Goal: Information Seeking & Learning: Learn about a topic

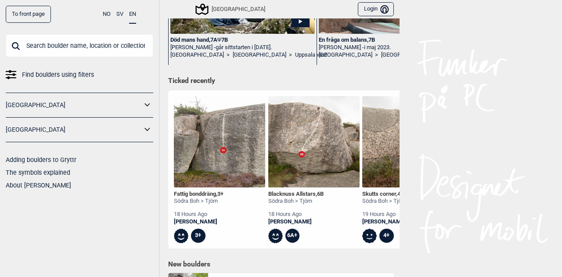
scroll to position [217, 0]
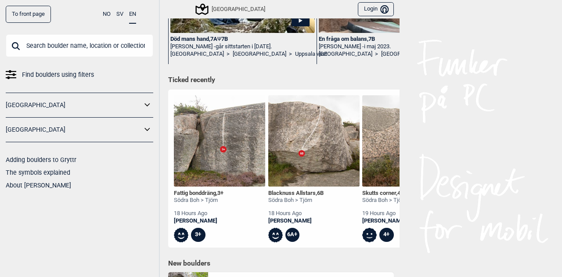
click at [221, 148] on img at bounding box center [219, 140] width 91 height 91
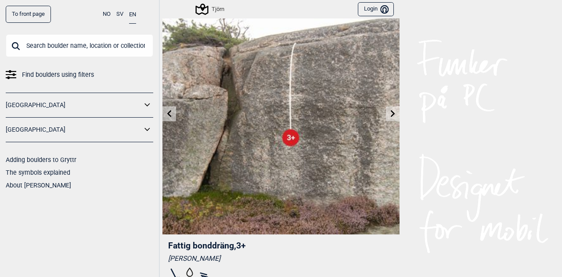
scroll to position [36, 0]
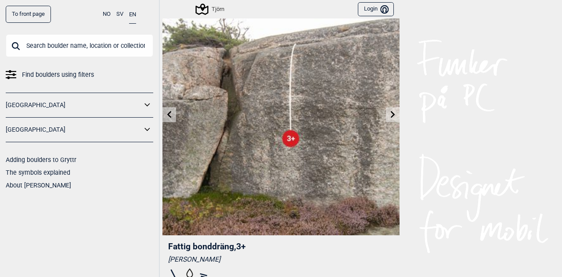
click at [168, 114] on icon at bounding box center [169, 114] width 7 height 7
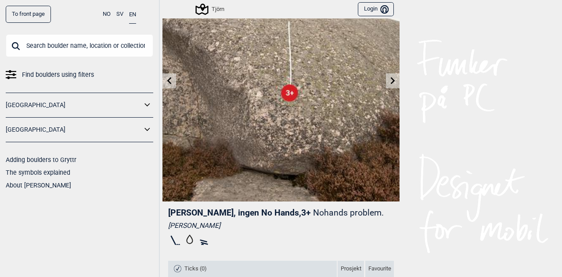
scroll to position [77, 0]
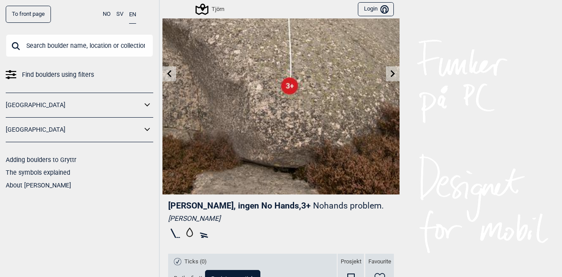
click at [390, 73] on icon at bounding box center [393, 73] width 7 height 7
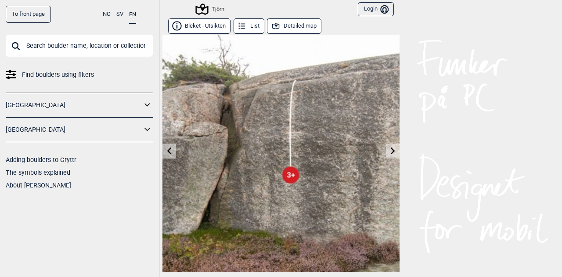
click at [387, 155] on link at bounding box center [393, 151] width 14 height 14
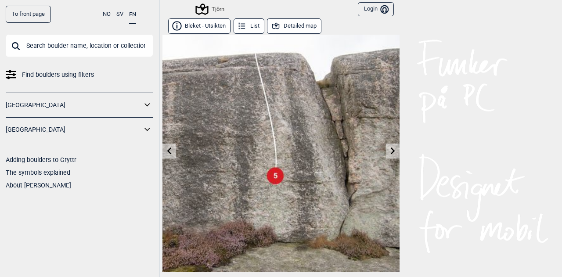
click at [387, 155] on link at bounding box center [393, 151] width 14 height 14
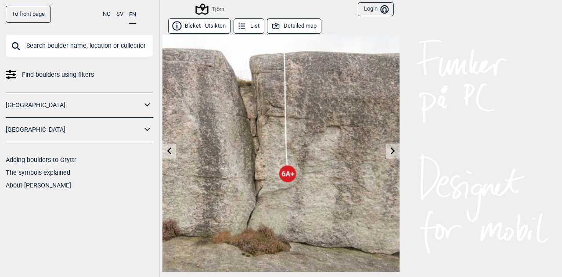
click at [387, 155] on link at bounding box center [393, 151] width 14 height 14
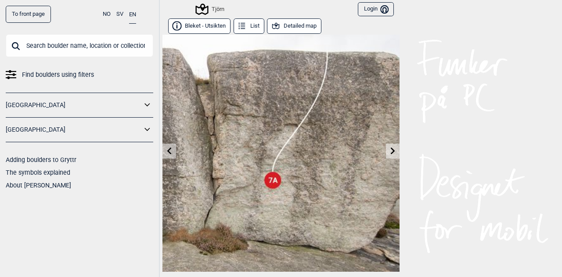
click at [387, 155] on link at bounding box center [393, 151] width 14 height 14
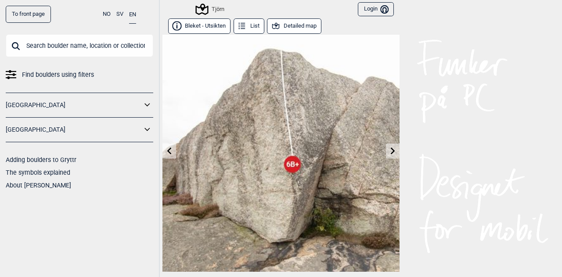
click at [387, 155] on link at bounding box center [393, 151] width 14 height 14
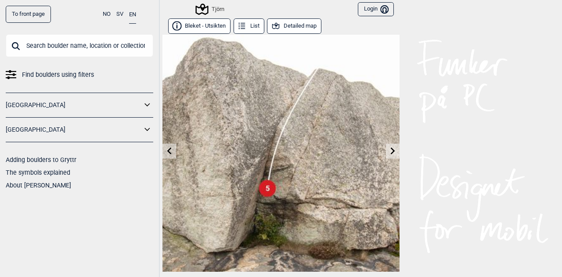
click at [387, 155] on link at bounding box center [393, 151] width 14 height 14
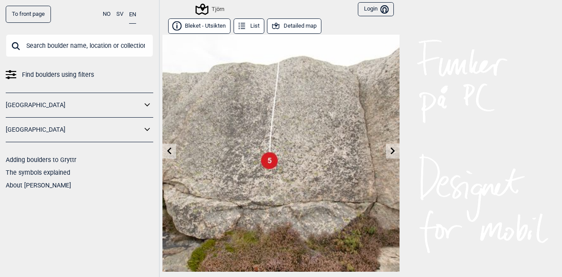
click at [387, 155] on link at bounding box center [393, 151] width 14 height 14
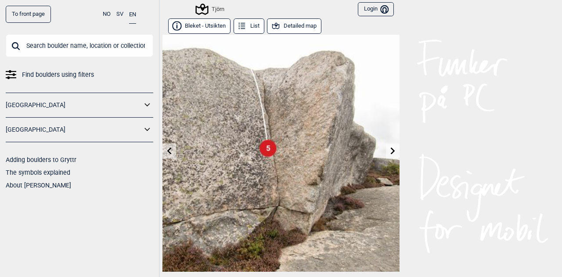
click at [387, 155] on link at bounding box center [393, 151] width 14 height 14
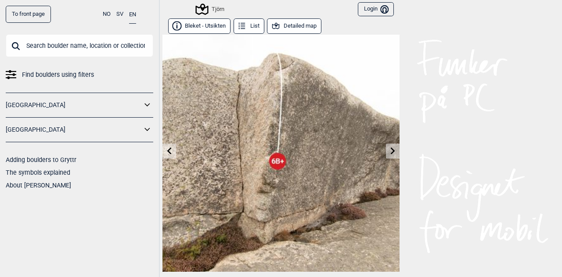
click at [387, 155] on link at bounding box center [393, 151] width 14 height 14
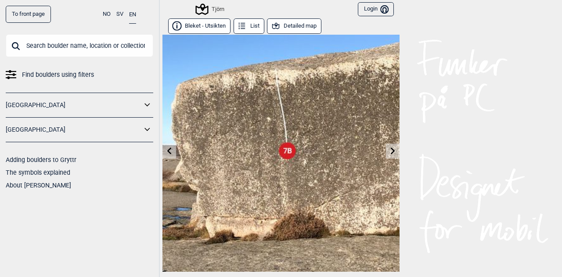
click at [387, 155] on link at bounding box center [393, 151] width 14 height 14
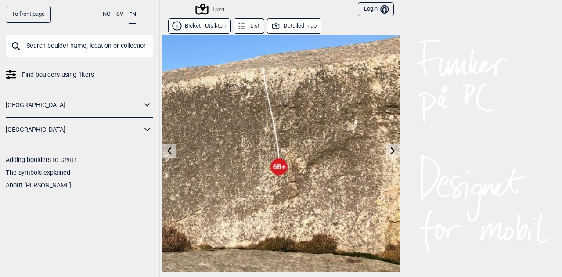
click at [387, 155] on link at bounding box center [393, 151] width 14 height 14
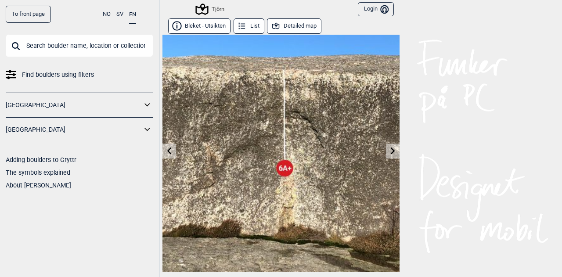
click at [387, 155] on link at bounding box center [393, 151] width 14 height 14
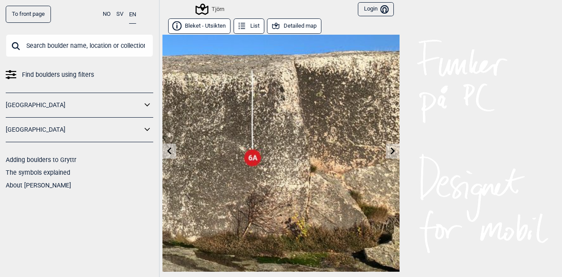
click at [387, 155] on link at bounding box center [393, 151] width 14 height 14
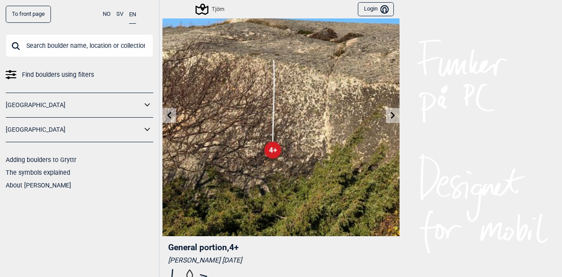
scroll to position [35, 0]
click at [389, 119] on link at bounding box center [393, 116] width 14 height 14
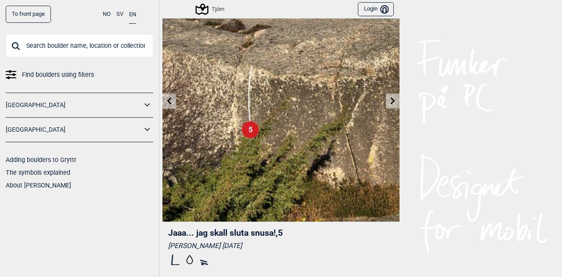
scroll to position [49, 0]
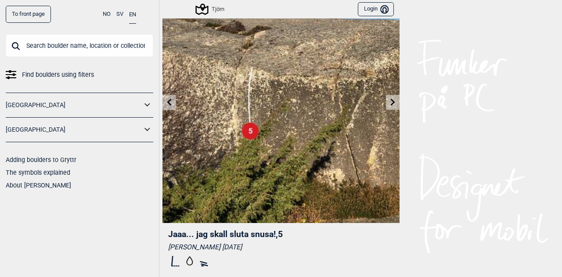
click at [390, 101] on icon at bounding box center [393, 101] width 7 height 7
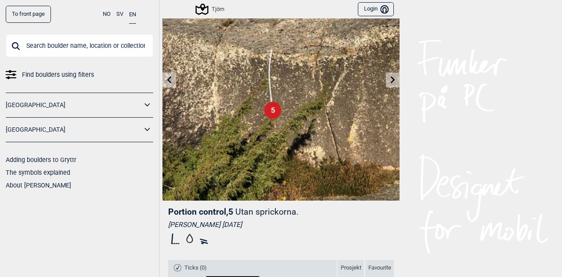
scroll to position [65, 0]
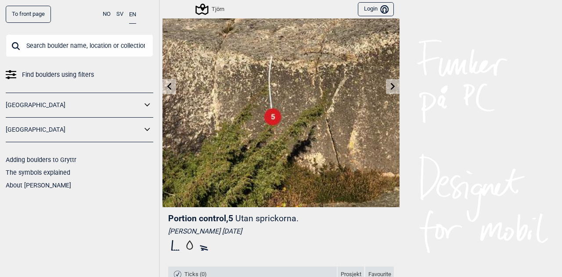
click at [391, 85] on icon at bounding box center [393, 86] width 7 height 7
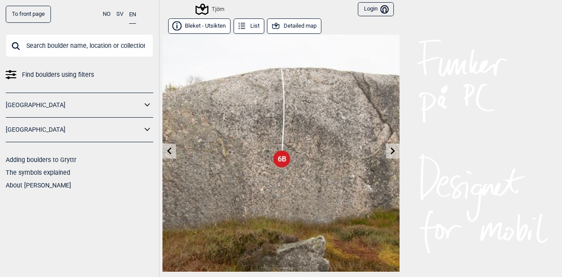
click at [390, 150] on icon at bounding box center [393, 150] width 7 height 7
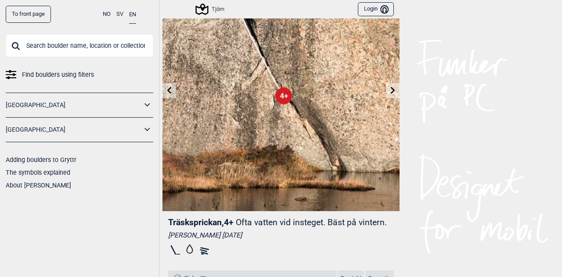
scroll to position [60, 0]
click at [390, 91] on icon at bounding box center [393, 90] width 7 height 7
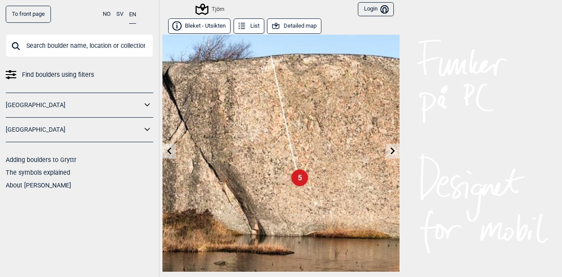
click at [391, 152] on icon at bounding box center [393, 150] width 4 height 7
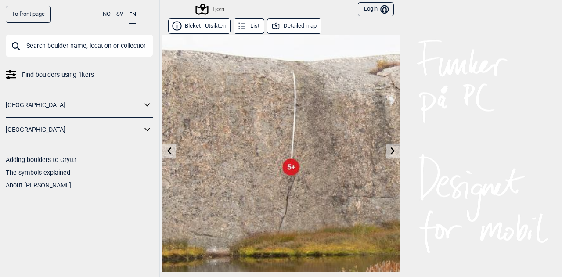
click at [387, 145] on link at bounding box center [393, 151] width 14 height 14
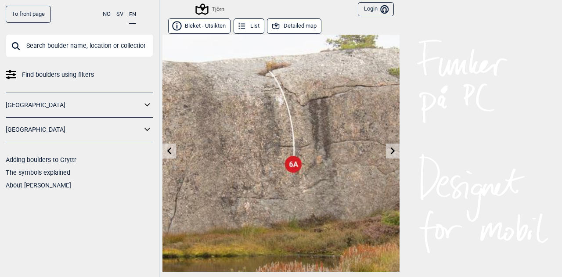
click at [390, 150] on icon at bounding box center [393, 150] width 7 height 7
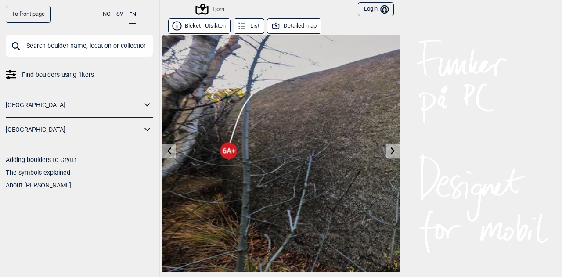
click at [390, 150] on icon at bounding box center [393, 150] width 7 height 7
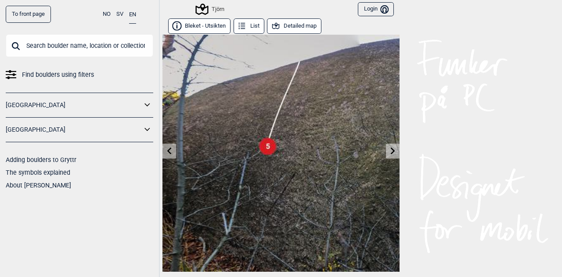
click at [390, 150] on icon at bounding box center [393, 150] width 7 height 7
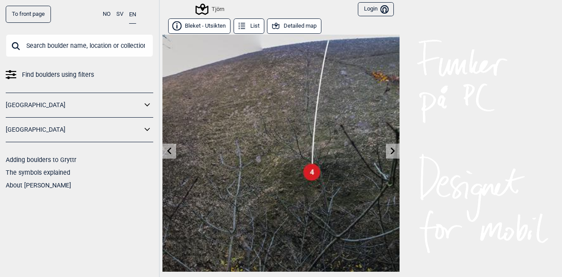
click at [390, 150] on icon at bounding box center [393, 150] width 7 height 7
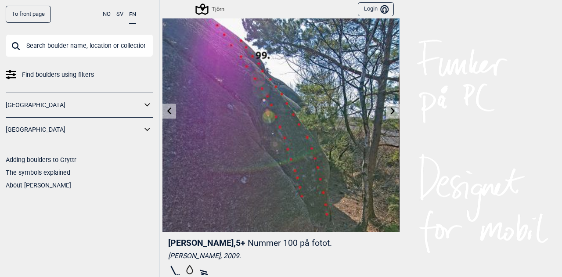
scroll to position [40, 0]
click at [390, 110] on icon at bounding box center [393, 111] width 7 height 7
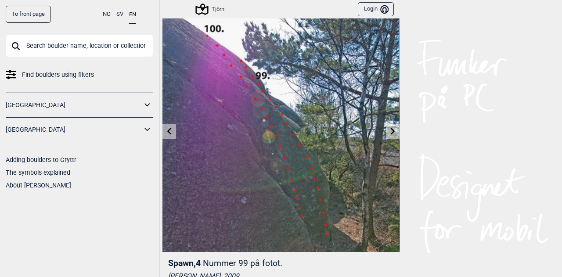
scroll to position [20, 0]
click at [391, 130] on icon at bounding box center [393, 130] width 4 height 7
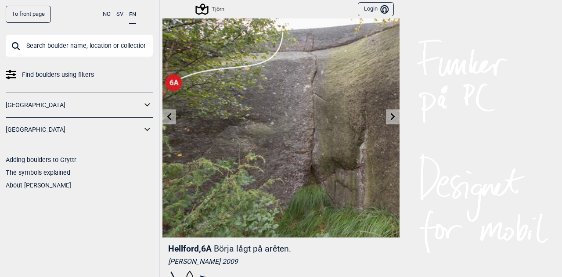
scroll to position [34, 0]
click at [391, 117] on icon at bounding box center [393, 116] width 4 height 7
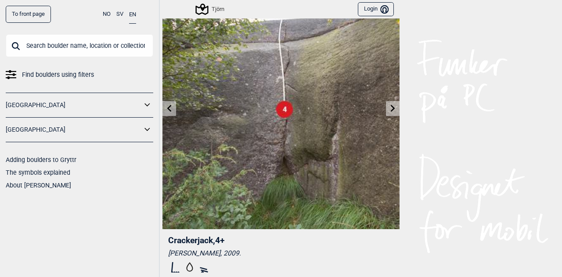
scroll to position [42, 0]
click at [390, 111] on icon at bounding box center [393, 108] width 7 height 7
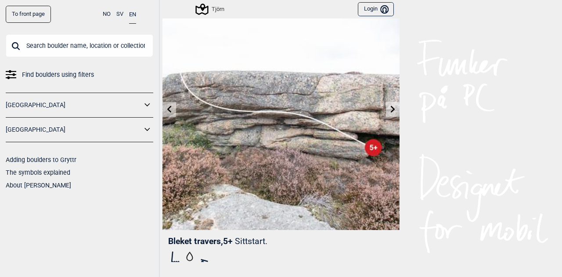
scroll to position [41, 0]
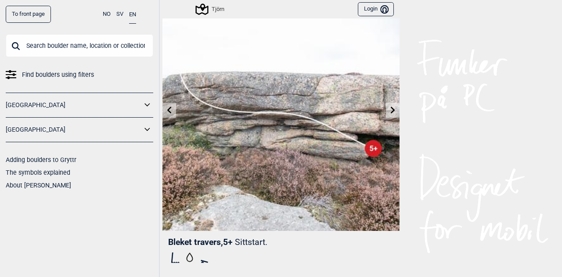
click at [391, 111] on icon at bounding box center [393, 109] width 4 height 7
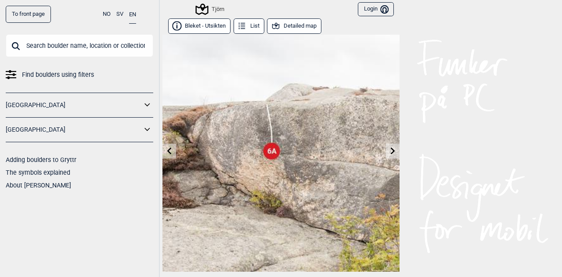
click at [389, 111] on img at bounding box center [281, 153] width 237 height 237
click at [390, 150] on icon at bounding box center [393, 150] width 7 height 7
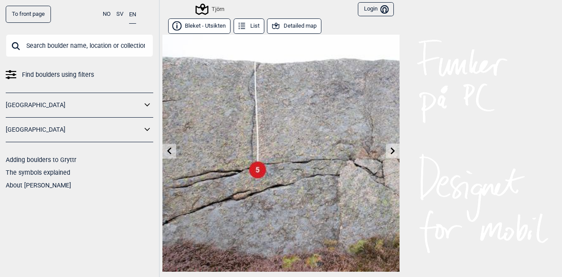
click at [390, 149] on icon at bounding box center [393, 150] width 7 height 7
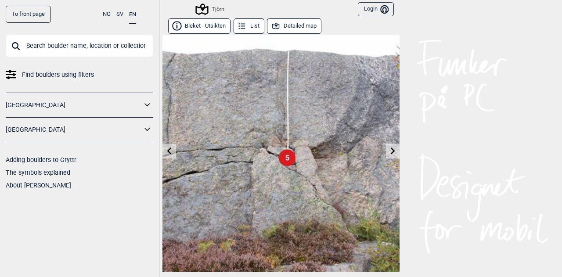
click at [390, 150] on icon at bounding box center [393, 150] width 7 height 7
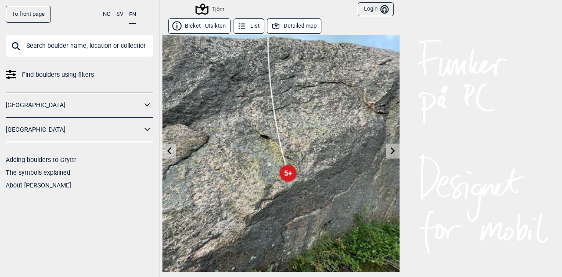
click at [390, 150] on icon at bounding box center [393, 150] width 7 height 7
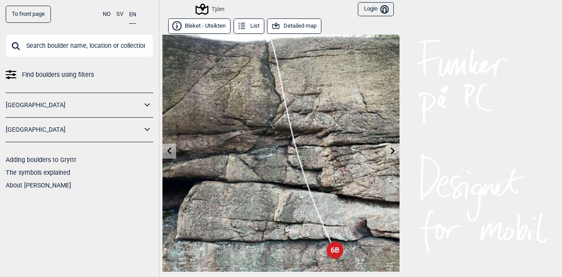
click at [58, 77] on span "Find boulders using filters" at bounding box center [58, 75] width 72 height 13
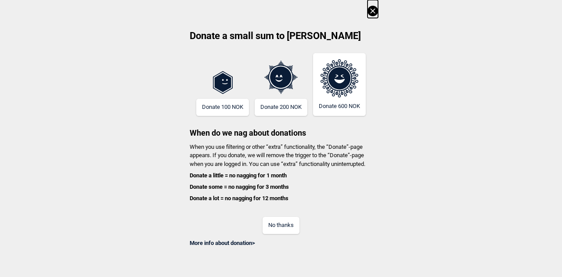
click at [278, 226] on button "No thanks" at bounding box center [281, 225] width 37 height 17
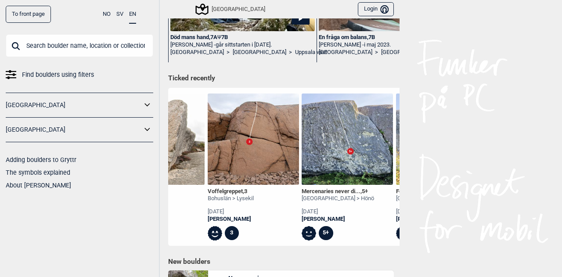
scroll to position [0, 437]
click at [250, 145] on img at bounding box center [253, 139] width 91 height 91
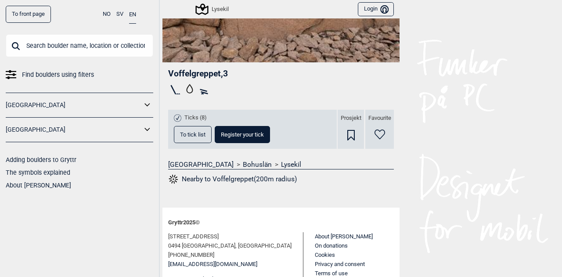
scroll to position [213, 0]
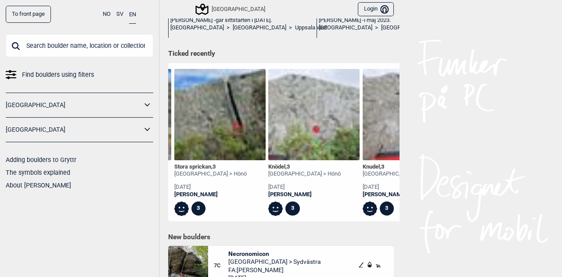
scroll to position [0, 847]
click at [224, 121] on img at bounding box center [220, 114] width 91 height 91
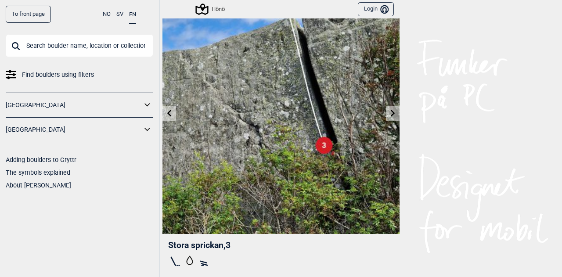
scroll to position [38, 0]
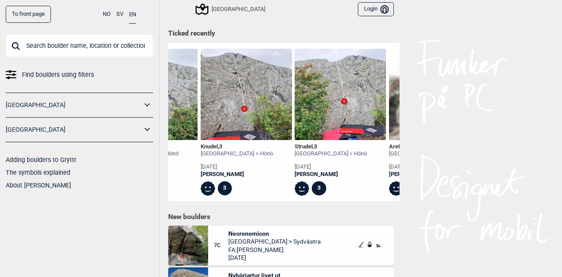
scroll to position [0, 1007]
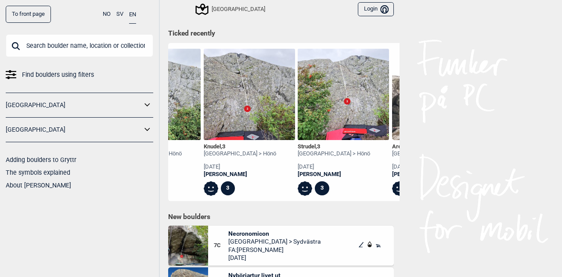
click at [247, 96] on img at bounding box center [249, 94] width 91 height 91
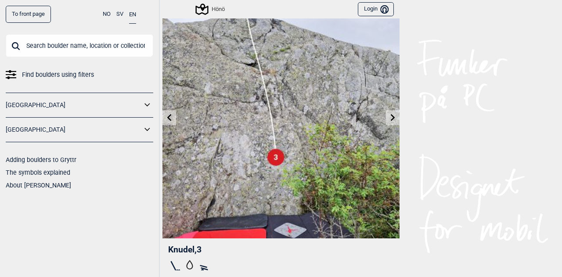
scroll to position [33, 0]
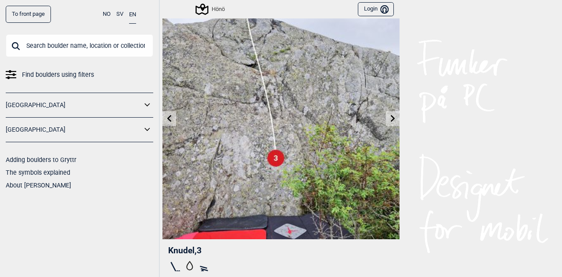
click at [386, 119] on link at bounding box center [393, 119] width 14 height 14
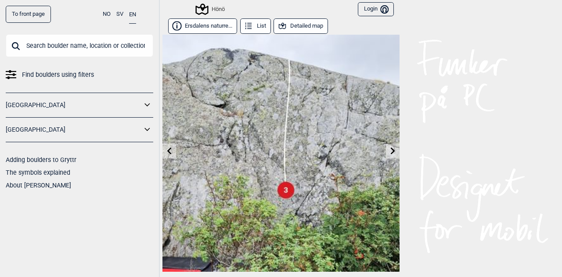
click at [385, 119] on img at bounding box center [281, 153] width 237 height 237
click at [390, 148] on icon at bounding box center [393, 150] width 7 height 7
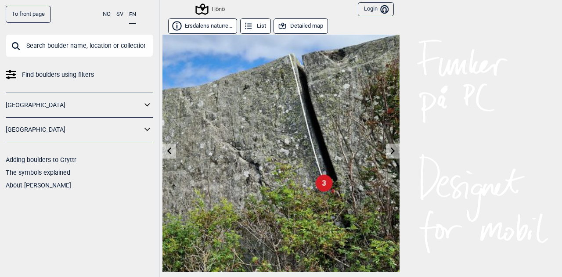
click at [390, 152] on icon at bounding box center [393, 150] width 7 height 7
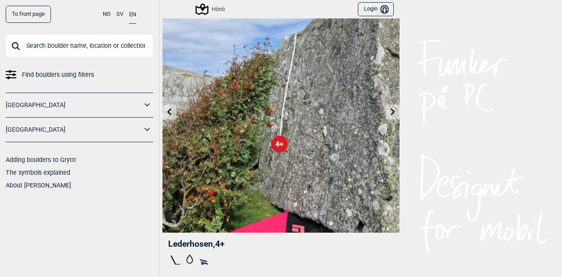
scroll to position [40, 0]
click at [390, 112] on icon at bounding box center [393, 111] width 7 height 7
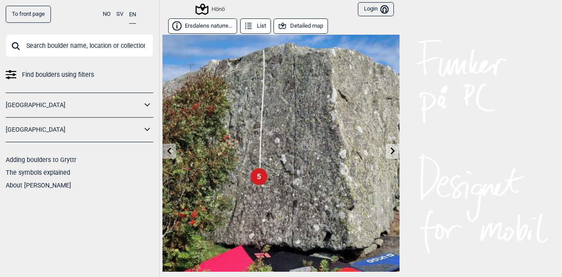
click at [389, 157] on link at bounding box center [393, 151] width 14 height 14
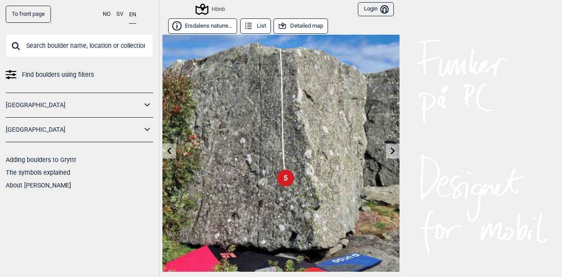
click at [390, 150] on icon at bounding box center [393, 150] width 7 height 7
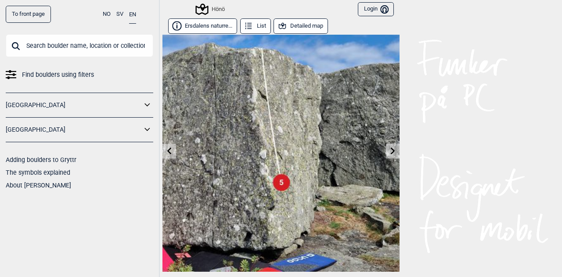
click at [390, 150] on icon at bounding box center [393, 150] width 7 height 7
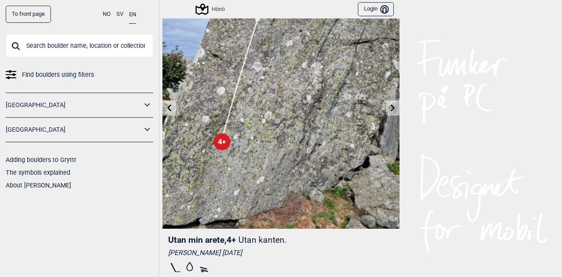
scroll to position [43, 0]
click at [390, 109] on icon at bounding box center [393, 108] width 7 height 7
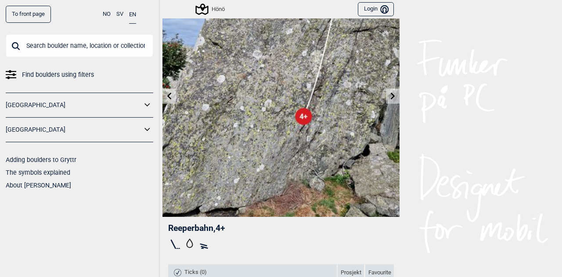
scroll to position [54, 0]
click at [390, 97] on icon at bounding box center [393, 96] width 7 height 7
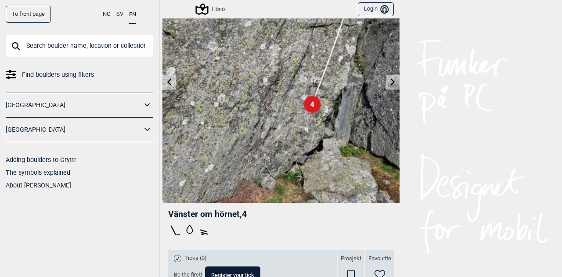
scroll to position [69, 0]
click at [390, 80] on icon at bounding box center [393, 81] width 7 height 7
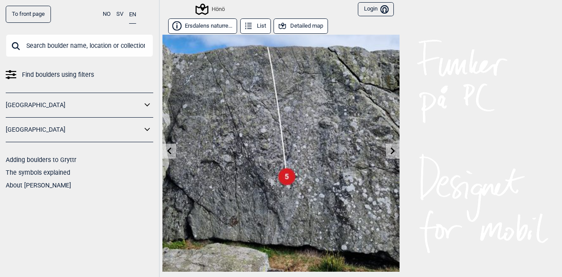
click at [390, 151] on icon at bounding box center [393, 150] width 7 height 7
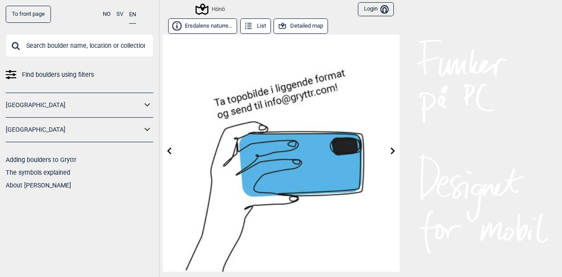
click at [390, 152] on icon at bounding box center [393, 150] width 7 height 7
click at [391, 151] on icon at bounding box center [393, 150] width 4 height 7
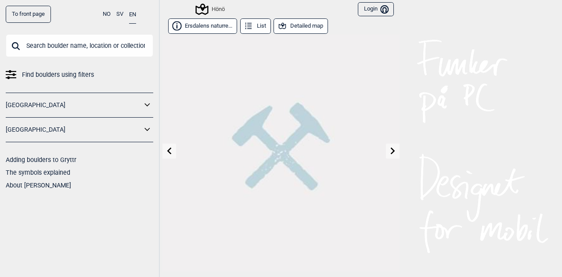
click at [391, 151] on icon at bounding box center [393, 150] width 4 height 7
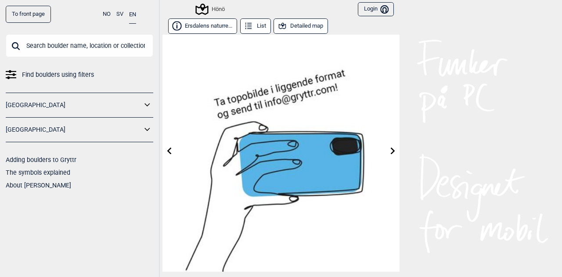
click at [29, 11] on link "To front page" at bounding box center [28, 14] width 45 height 17
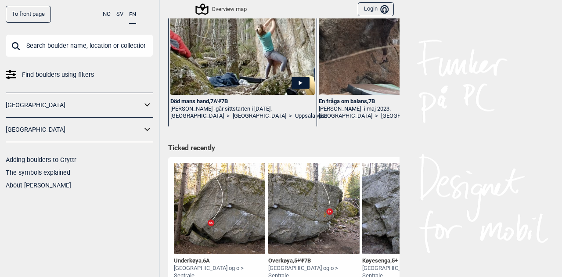
scroll to position [265, 0]
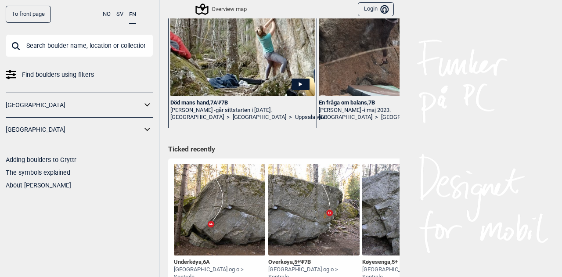
click at [17, 131] on link "[GEOGRAPHIC_DATA]" at bounding box center [74, 129] width 136 height 13
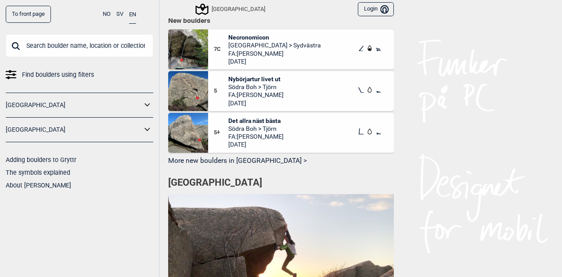
scroll to position [460, 0]
click at [238, 166] on button "More new boulders in [GEOGRAPHIC_DATA] >" at bounding box center [281, 161] width 226 height 14
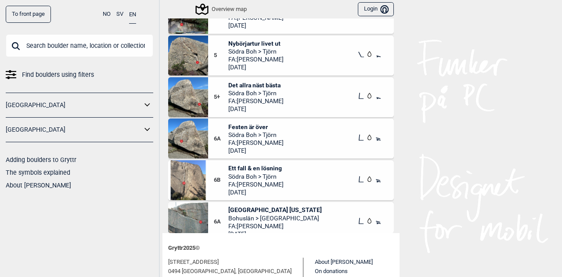
click at [264, 43] on span "Nybörjartur livet ut" at bounding box center [255, 44] width 55 height 8
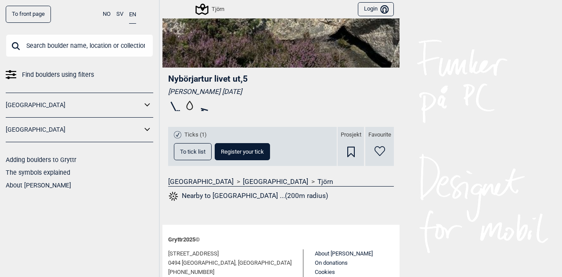
scroll to position [251, 0]
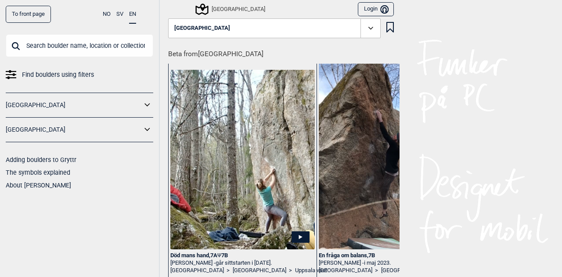
click at [68, 74] on span "Find boulders using filters" at bounding box center [58, 75] width 72 height 13
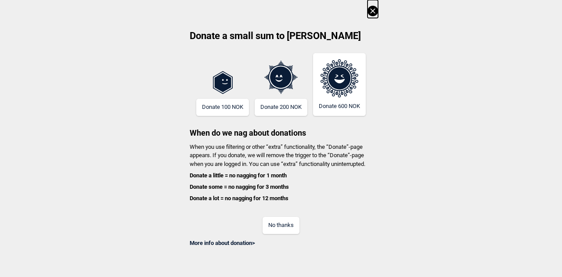
click at [283, 228] on button "No thanks" at bounding box center [281, 225] width 37 height 17
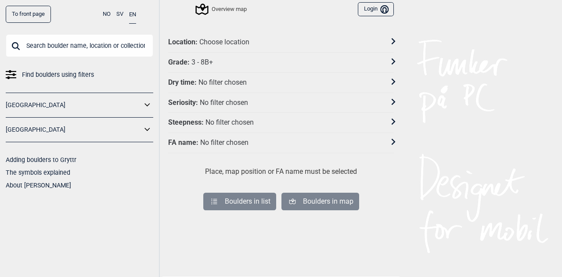
click at [18, 126] on link "[GEOGRAPHIC_DATA]" at bounding box center [74, 129] width 136 height 13
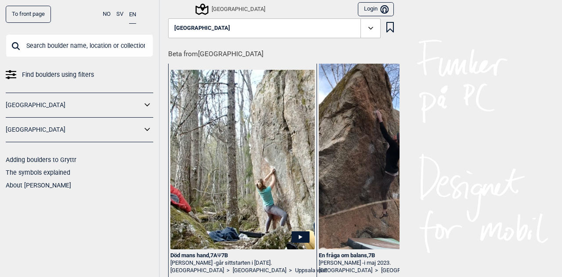
click at [78, 75] on span "Find boulders using filters" at bounding box center [58, 75] width 72 height 13
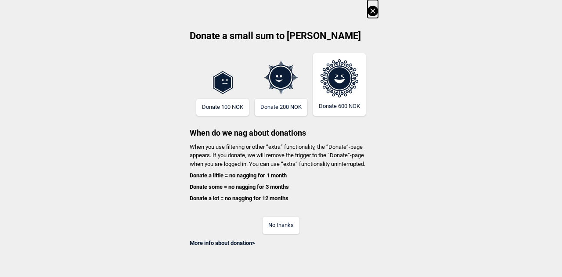
click at [292, 221] on button "No thanks" at bounding box center [281, 225] width 37 height 17
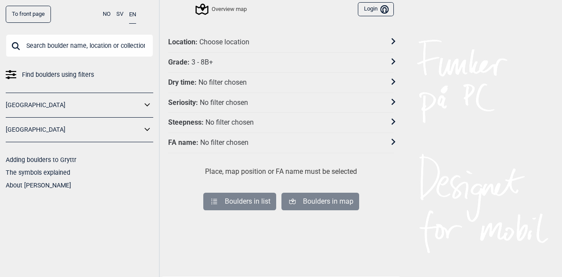
click at [392, 43] on icon at bounding box center [394, 41] width 4 height 6
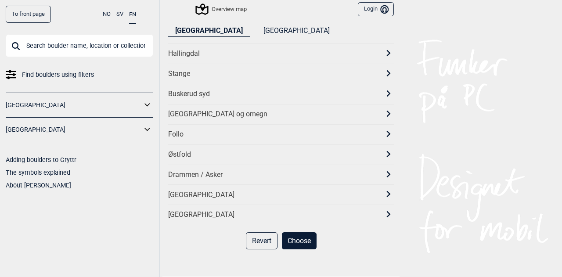
click at [257, 29] on button "[GEOGRAPHIC_DATA]" at bounding box center [297, 31] width 80 height 12
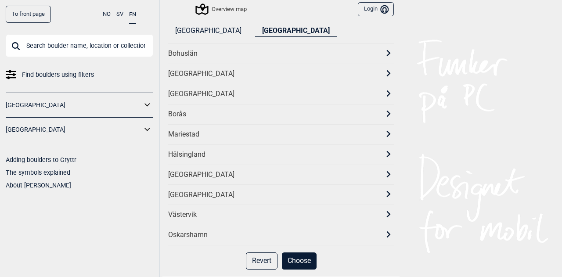
click at [192, 96] on div "[GEOGRAPHIC_DATA]" at bounding box center [273, 94] width 210 height 9
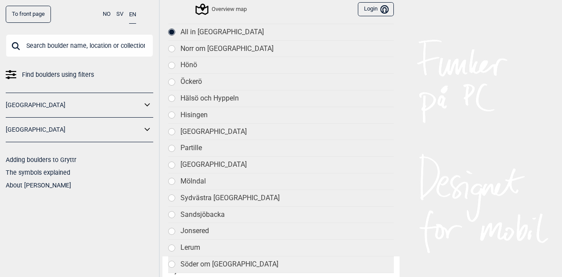
scroll to position [18, 0]
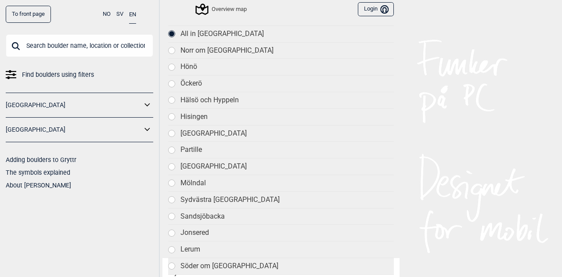
click at [169, 114] on div at bounding box center [172, 117] width 6 height 6
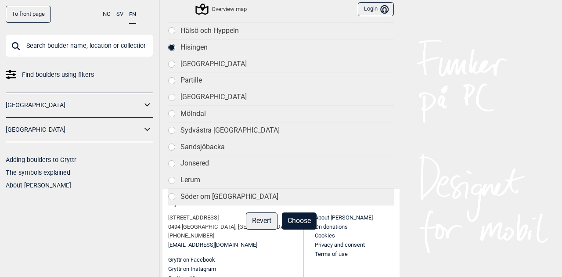
scroll to position [89, 0]
click at [303, 215] on button "Choose" at bounding box center [299, 220] width 35 height 17
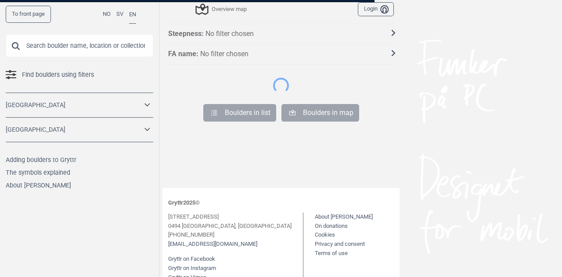
scroll to position [95, 0]
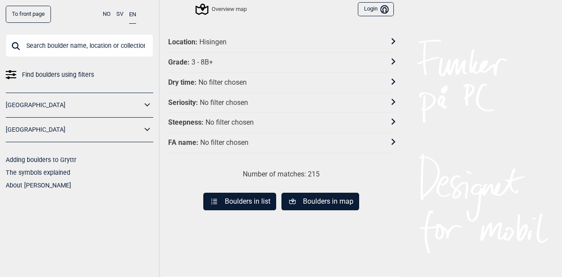
click at [392, 58] on icon at bounding box center [394, 61] width 4 height 6
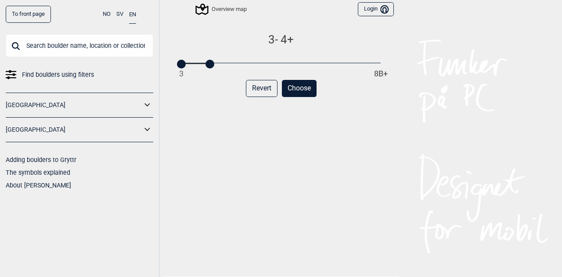
drag, startPoint x: 377, startPoint y: 62, endPoint x: 204, endPoint y: 74, distance: 173.5
click at [204, 74] on div "3 - 4+ 3 8B+ Revert Choose" at bounding box center [281, 161] width 226 height 257
click at [304, 88] on button "Choose" at bounding box center [299, 88] width 35 height 17
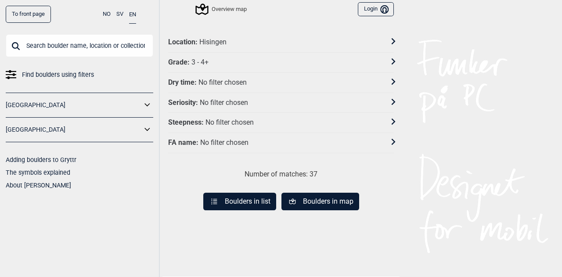
click at [251, 197] on button "Boulders in list" at bounding box center [239, 202] width 73 height 18
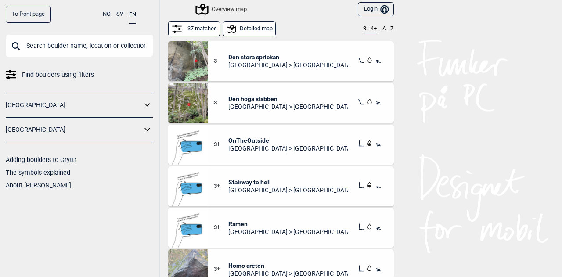
click at [251, 30] on button "Detailed map" at bounding box center [249, 28] width 53 height 15
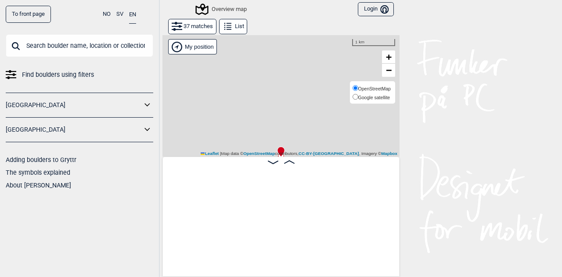
scroll to position [0, 69]
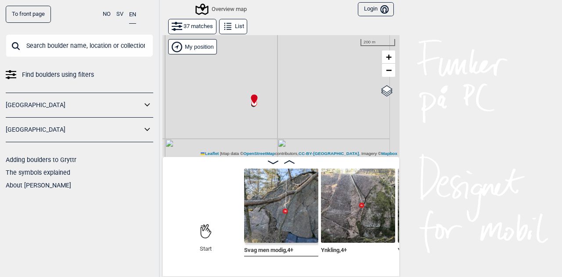
drag, startPoint x: 303, startPoint y: 117, endPoint x: 277, endPoint y: 64, distance: 59.1
click at [277, 64] on div "Gol [GEOGRAPHIC_DATA] Kolomoen [GEOGRAPHIC_DATA] [GEOGRAPHIC_DATA] [GEOGRAPHIC_…" at bounding box center [281, 96] width 237 height 122
click at [386, 68] on span "−" at bounding box center [389, 70] width 6 height 11
drag, startPoint x: 315, startPoint y: 97, endPoint x: 273, endPoint y: 54, distance: 60.6
click at [273, 54] on div "Gol [GEOGRAPHIC_DATA] Kolomoen [GEOGRAPHIC_DATA] [GEOGRAPHIC_DATA] [GEOGRAPHIC_…" at bounding box center [281, 96] width 237 height 122
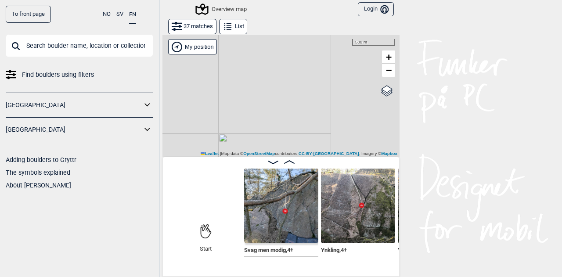
drag, startPoint x: 256, startPoint y: 93, endPoint x: 233, endPoint y: 85, distance: 24.2
click at [233, 85] on div "Gol [GEOGRAPHIC_DATA] Kolomoen [GEOGRAPHIC_DATA] [GEOGRAPHIC_DATA] [GEOGRAPHIC_…" at bounding box center [281, 96] width 237 height 122
click at [387, 69] on span "−" at bounding box center [389, 70] width 6 height 11
drag, startPoint x: 328, startPoint y: 108, endPoint x: 282, endPoint y: 80, distance: 53.3
click at [282, 80] on div "Gol [GEOGRAPHIC_DATA] Kolomoen [GEOGRAPHIC_DATA] [GEOGRAPHIC_DATA] [GEOGRAPHIC_…" at bounding box center [281, 96] width 237 height 122
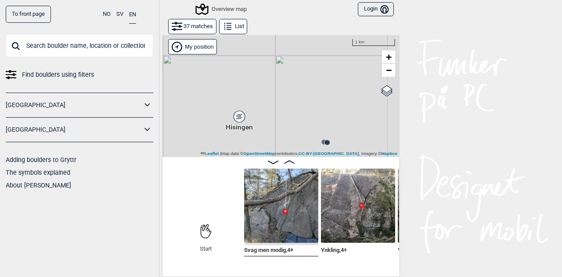
drag, startPoint x: 282, startPoint y: 75, endPoint x: 287, endPoint y: 64, distance: 12.4
click at [287, 64] on div "Gol [GEOGRAPHIC_DATA] Kolomoen [GEOGRAPHIC_DATA] [GEOGRAPHIC_DATA] [GEOGRAPHIC_…" at bounding box center [281, 96] width 237 height 122
drag, startPoint x: 279, startPoint y: 102, endPoint x: 285, endPoint y: 56, distance: 46.6
click at [285, 56] on div "Gol [GEOGRAPHIC_DATA] Kolomoen [GEOGRAPHIC_DATA] [GEOGRAPHIC_DATA] [GEOGRAPHIC_…" at bounding box center [281, 96] width 237 height 122
drag, startPoint x: 280, startPoint y: 92, endPoint x: 229, endPoint y: 97, distance: 51.7
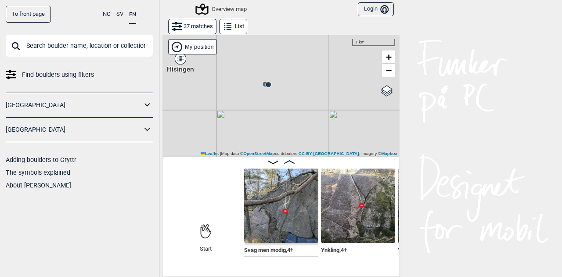
click at [229, 97] on div "Gol [GEOGRAPHIC_DATA] Kolomoen [GEOGRAPHIC_DATA] [GEOGRAPHIC_DATA] [GEOGRAPHIC_…" at bounding box center [281, 96] width 237 height 122
click at [271, 100] on div "Gol [GEOGRAPHIC_DATA] Kolomoen [GEOGRAPHIC_DATA] [GEOGRAPHIC_DATA] [GEOGRAPHIC_…" at bounding box center [281, 96] width 237 height 122
click at [256, 85] on div "Gol [GEOGRAPHIC_DATA] Kolomoen [GEOGRAPHIC_DATA] [GEOGRAPHIC_DATA] [GEOGRAPHIC_…" at bounding box center [281, 96] width 237 height 122
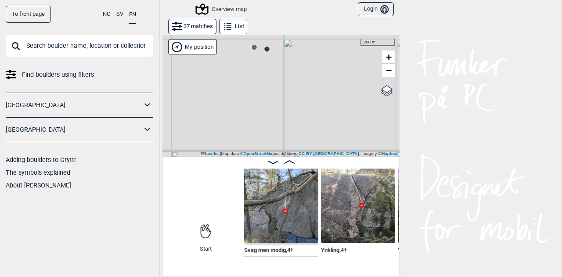
click at [266, 52] on icon at bounding box center [267, 49] width 7 height 7
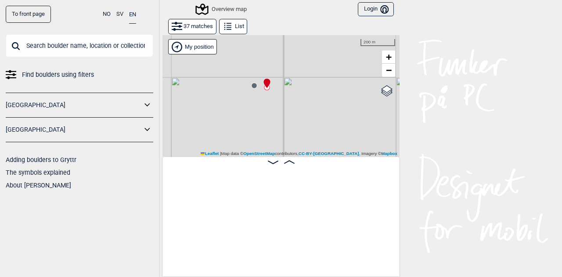
scroll to position [0, 453]
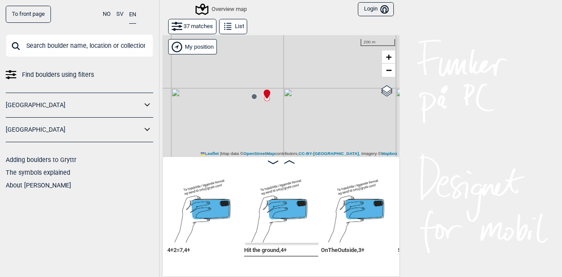
click at [252, 96] on circle at bounding box center [254, 96] width 5 height 5
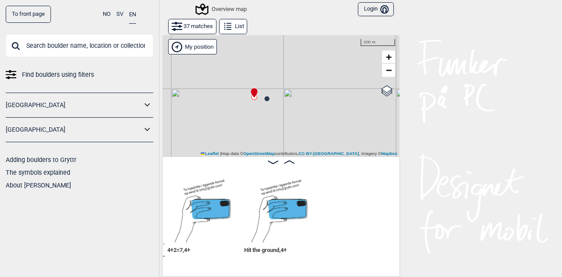
scroll to position [0, 299]
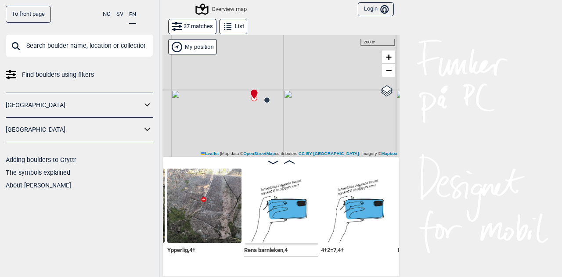
click at [265, 102] on icon at bounding box center [267, 100] width 7 height 7
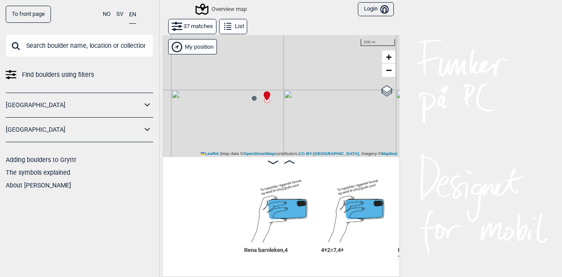
scroll to position [0, 453]
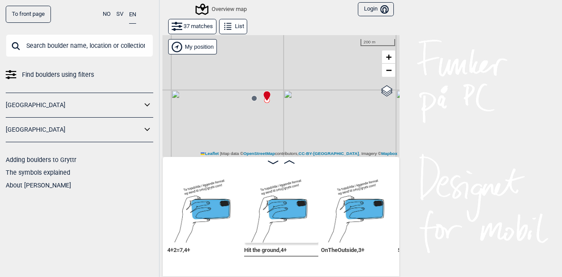
click at [252, 100] on circle at bounding box center [254, 98] width 5 height 5
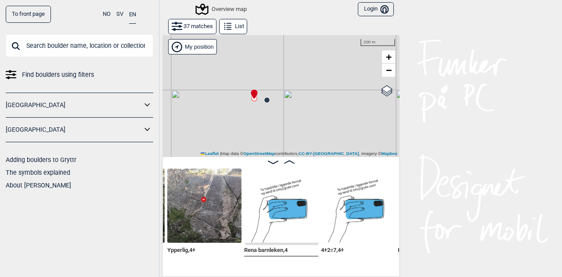
click at [206, 189] on img at bounding box center [204, 206] width 74 height 74
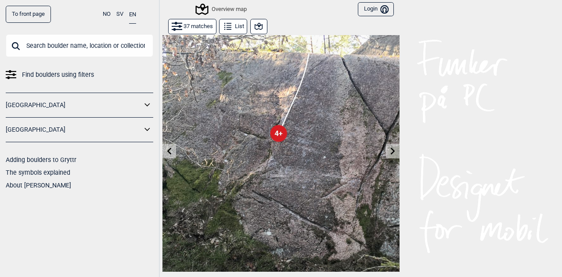
click at [406, 188] on div "To front page NO SV EN Find boulders using filters [GEOGRAPHIC_DATA] [GEOGRAPHI…" at bounding box center [281, 138] width 562 height 277
